Goal: Find specific page/section: Find specific page/section

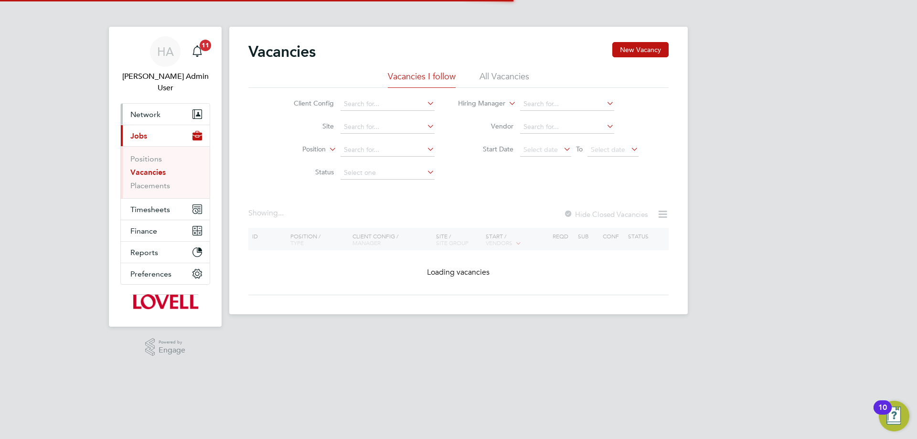
click at [148, 110] on span "Network" at bounding box center [145, 114] width 30 height 9
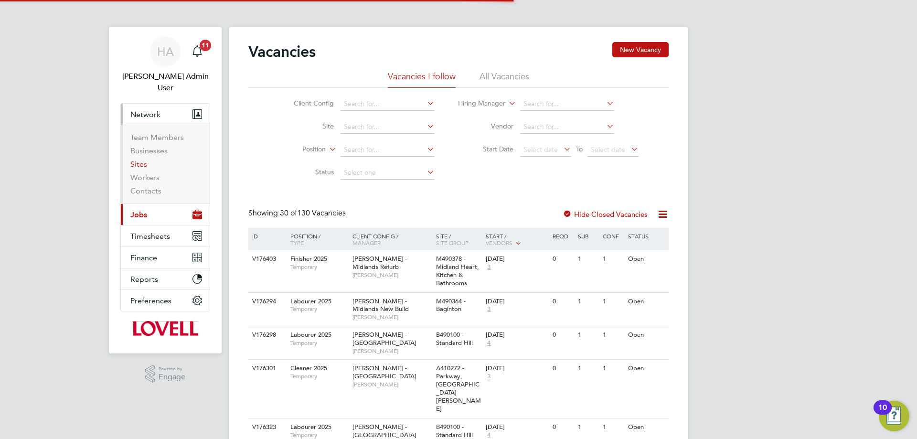
click at [136, 160] on link "Sites" at bounding box center [138, 164] width 17 height 9
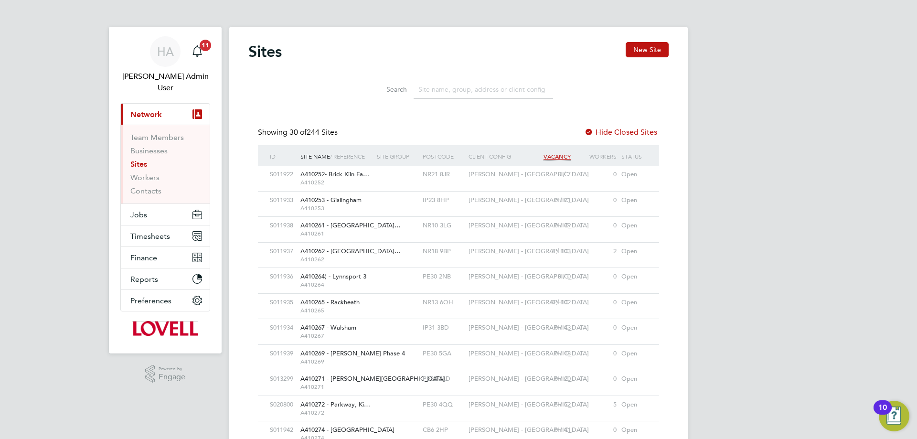
click at [442, 91] on input at bounding box center [483, 89] width 139 height 19
paste input "Harleston"
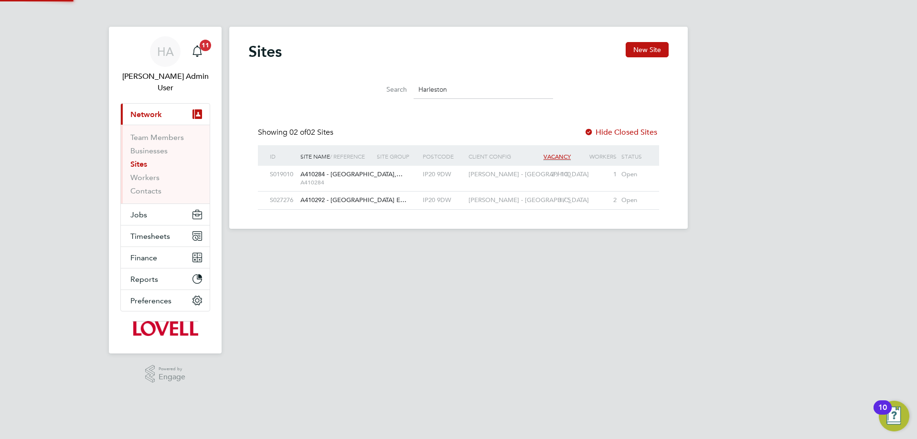
scroll to position [18, 77]
type input "Harleston"
click at [361, 175] on span "A410284 - Briar Farm,…" at bounding box center [351, 174] width 102 height 8
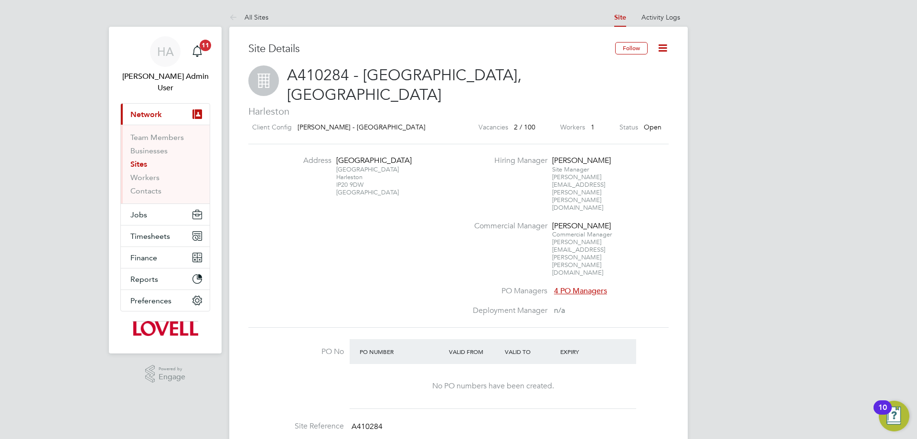
drag, startPoint x: 364, startPoint y: 164, endPoint x: 336, endPoint y: 142, distance: 35.3
click at [336, 156] on div "Briar Farm Mendham Lane Harleston IP20 9DW United Kingdom" at bounding box center [366, 176] width 60 height 41
copy div "Briar Farm Mendham Lane Harleston IP20 9DW"
